Goal: Information Seeking & Learning: Learn about a topic

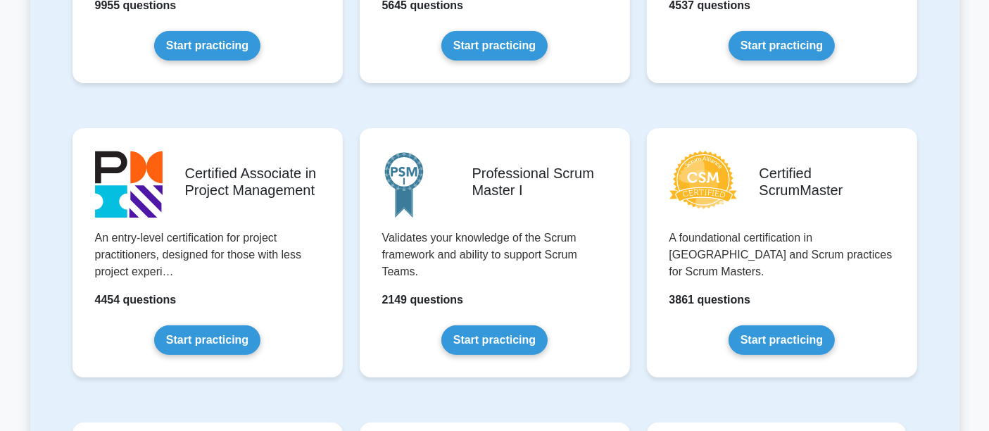
scroll to position [500, 0]
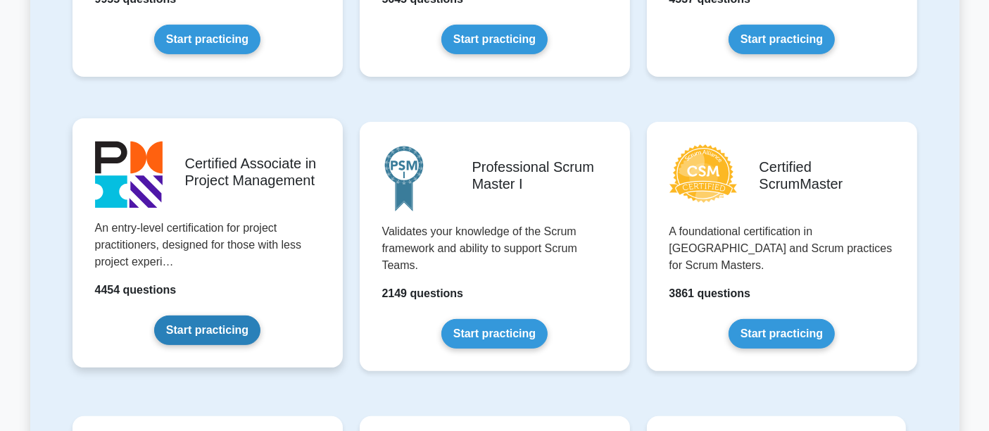
click at [253, 317] on link "Start practicing" at bounding box center [207, 330] width 106 height 30
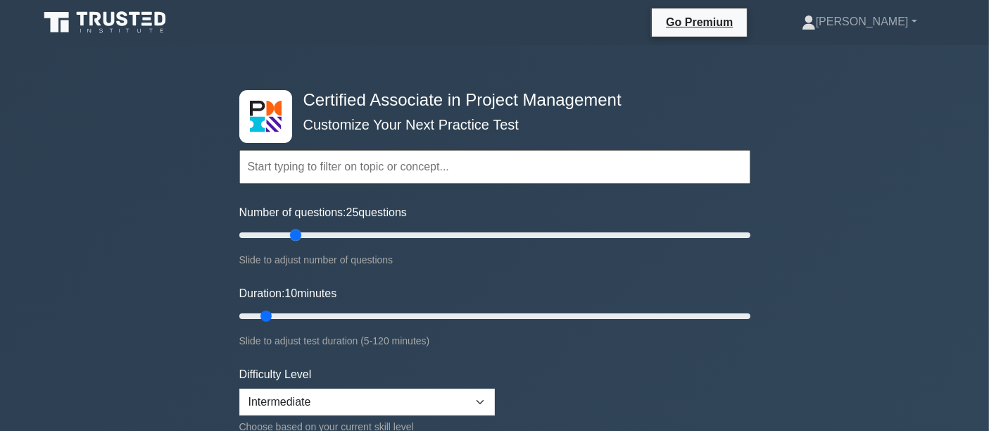
drag, startPoint x: 259, startPoint y: 234, endPoint x: 292, endPoint y: 234, distance: 33.1
click at [292, 234] on input "Number of questions: 25 questions" at bounding box center [494, 235] width 511 height 17
type input "20"
click at [286, 236] on input "Number of questions: 20 questions" at bounding box center [494, 235] width 511 height 17
drag, startPoint x: 271, startPoint y: 317, endPoint x: 281, endPoint y: 310, distance: 12.7
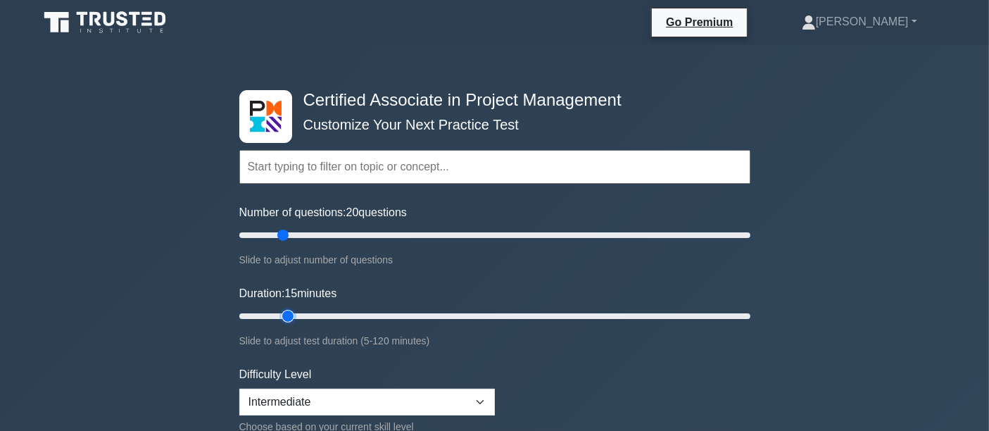
type input "15"
click at [281, 310] on input "Duration: 15 minutes" at bounding box center [494, 316] width 511 height 17
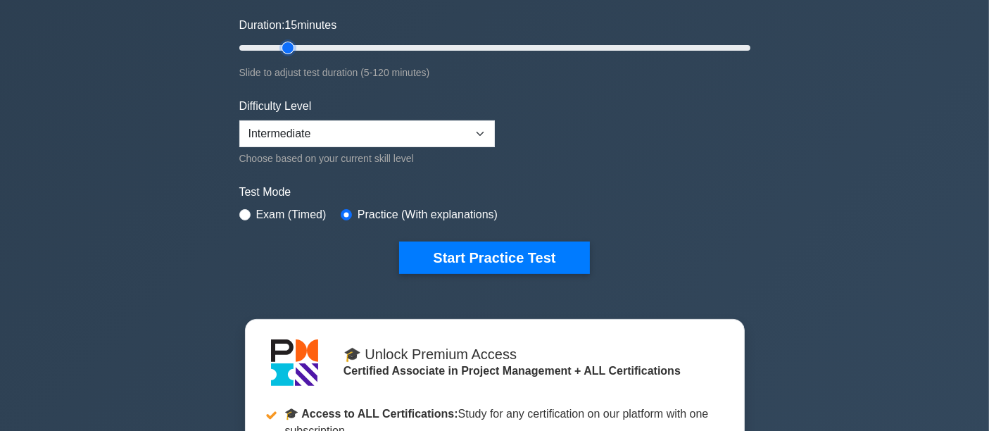
scroll to position [367, 0]
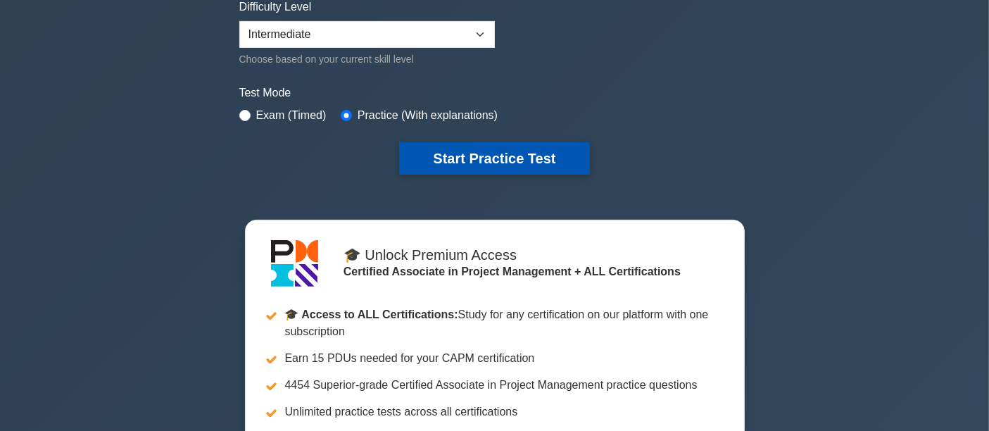
click at [499, 162] on button "Start Practice Test" at bounding box center [494, 158] width 190 height 32
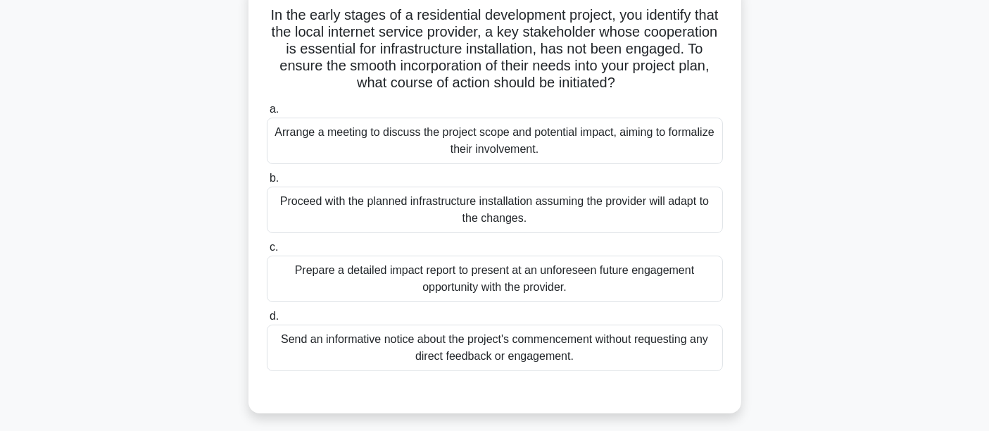
scroll to position [100, 0]
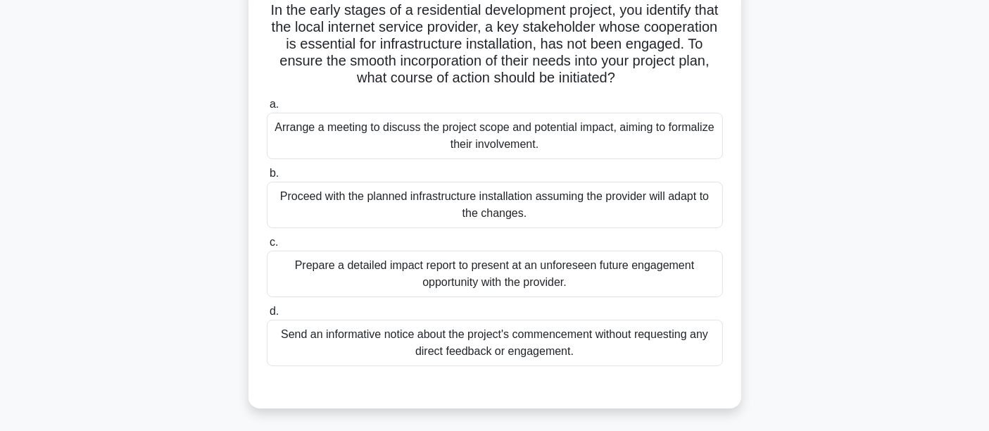
click at [488, 146] on div "Arrange a meeting to discuss the project scope and potential impact, aiming to …" at bounding box center [495, 136] width 456 height 46
click at [267, 109] on input "a. Arrange a meeting to discuss the project scope and potential impact, aiming …" at bounding box center [267, 104] width 0 height 9
